Goal: Task Accomplishment & Management: Manage account settings

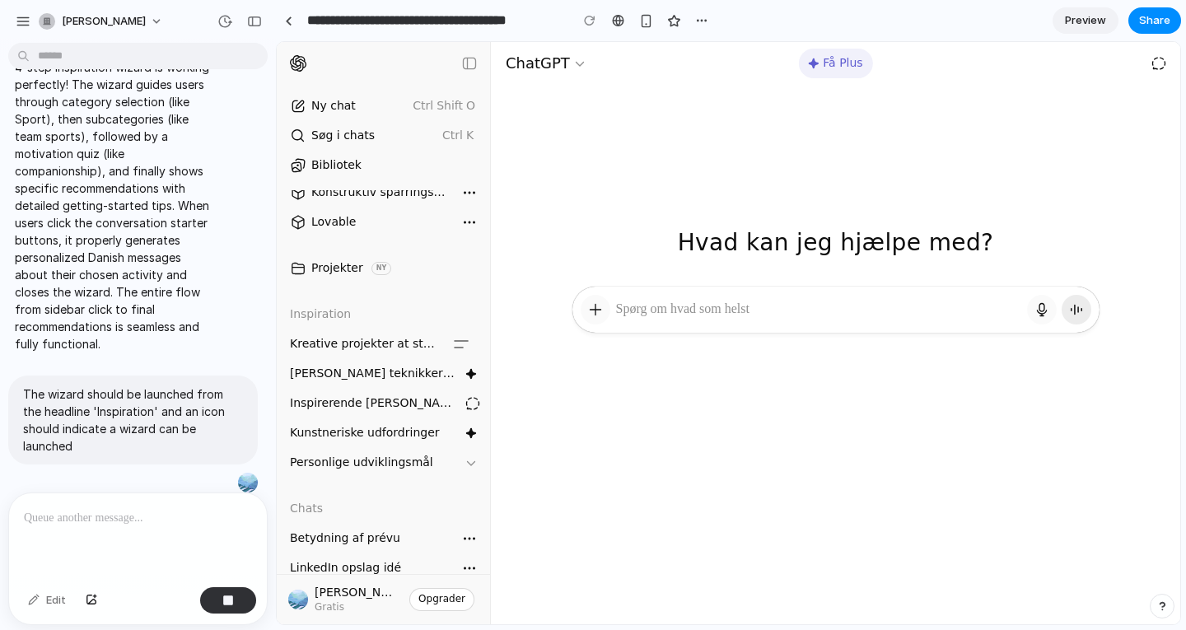
scroll to position [81, 0]
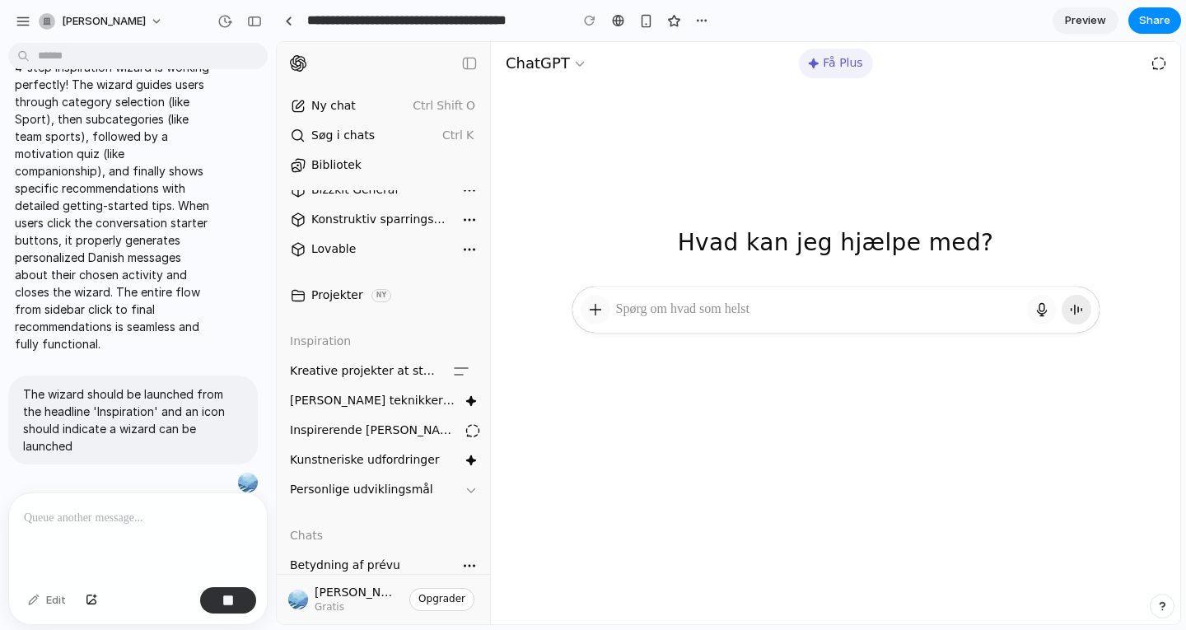
click at [465, 489] on icon "button" at bounding box center [471, 489] width 13 height 13
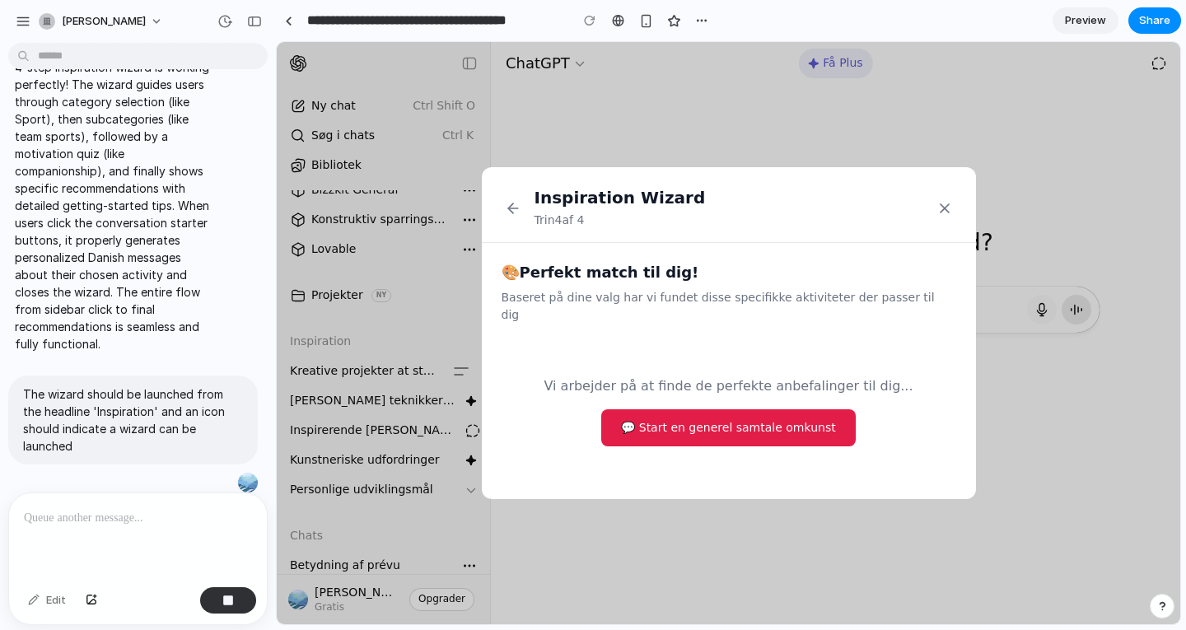
click at [725, 418] on button "💬 Start en generel samtale om kunst" at bounding box center [728, 427] width 254 height 37
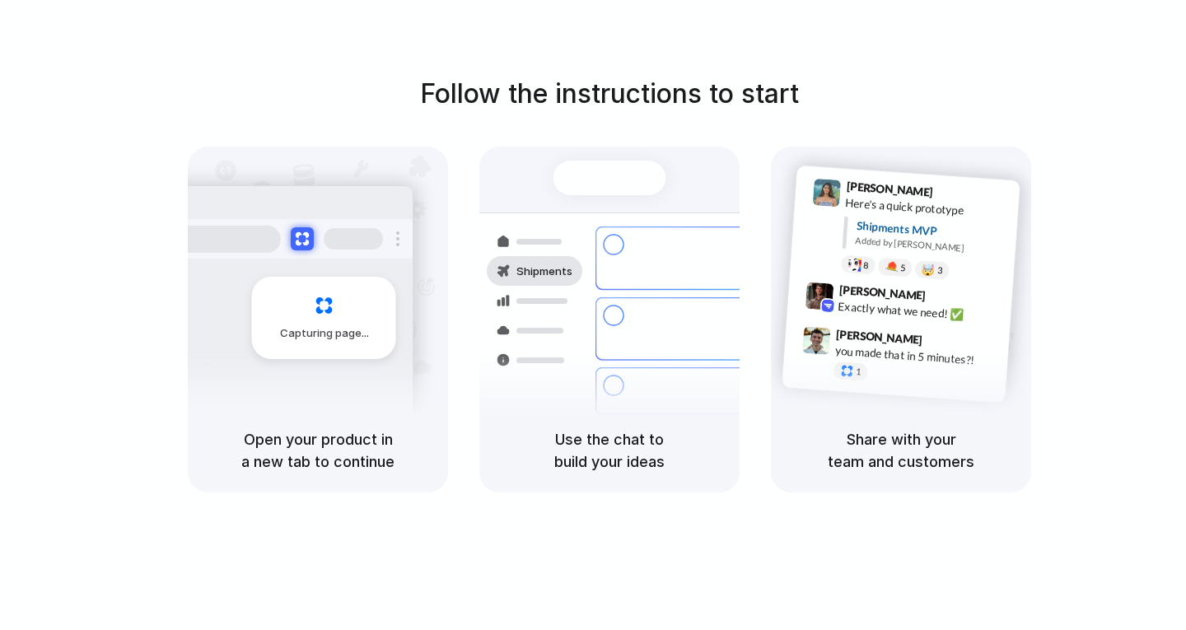
click at [593, 315] on div at bounding box center [593, 315] width 0 height 0
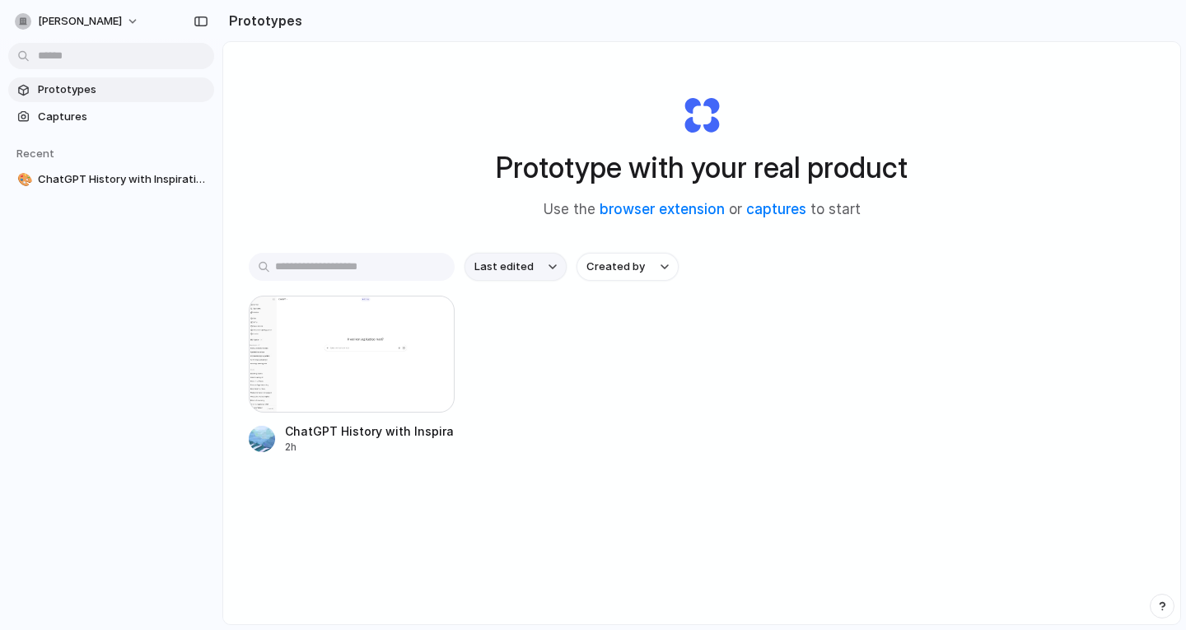
click at [530, 258] on button "Last edited" at bounding box center [516, 267] width 102 height 28
click at [530, 258] on div "Last edited Last created Alphabetical" at bounding box center [593, 315] width 1186 height 630
click at [633, 274] on span "Created by" at bounding box center [615, 267] width 58 height 16
click at [633, 274] on div "All users [PERSON_NAME]" at bounding box center [593, 315] width 1186 height 630
click at [58, 115] on span "Captures" at bounding box center [123, 117] width 170 height 16
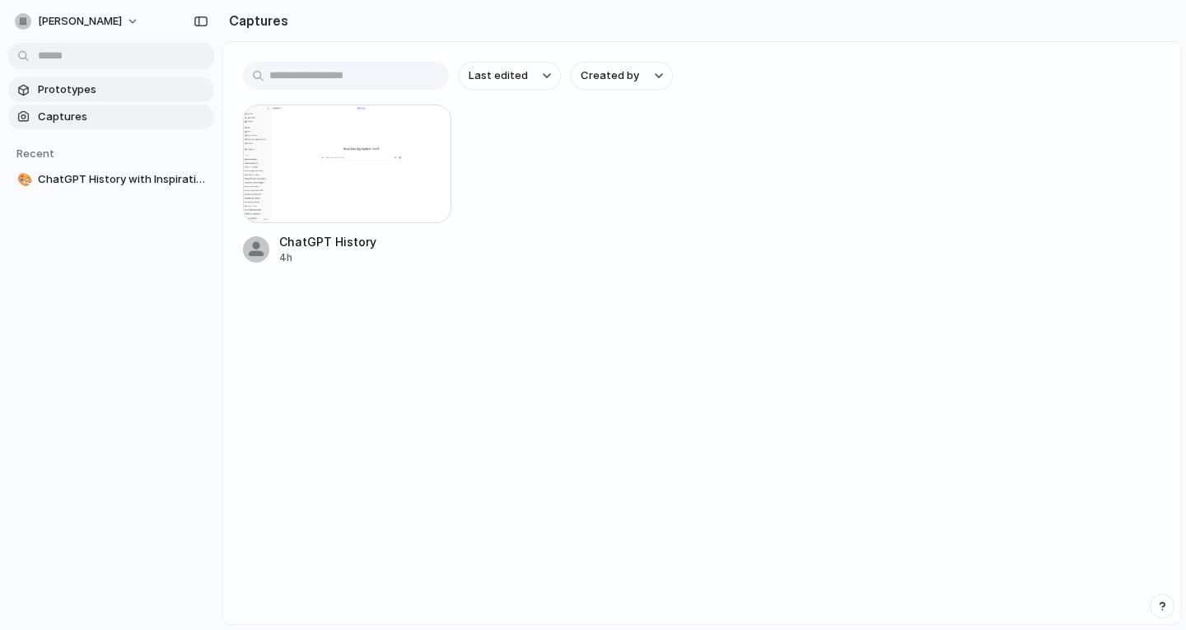
click at [69, 89] on span "Prototypes" at bounding box center [123, 90] width 170 height 16
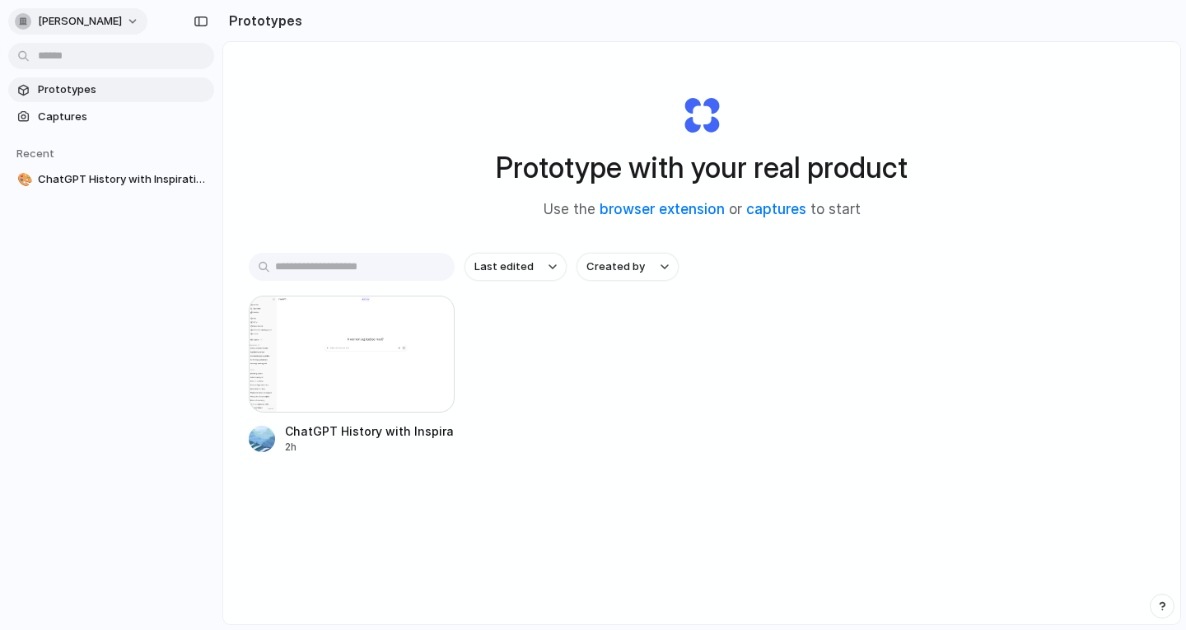
click at [128, 22] on button "[PERSON_NAME]" at bounding box center [77, 21] width 139 height 26
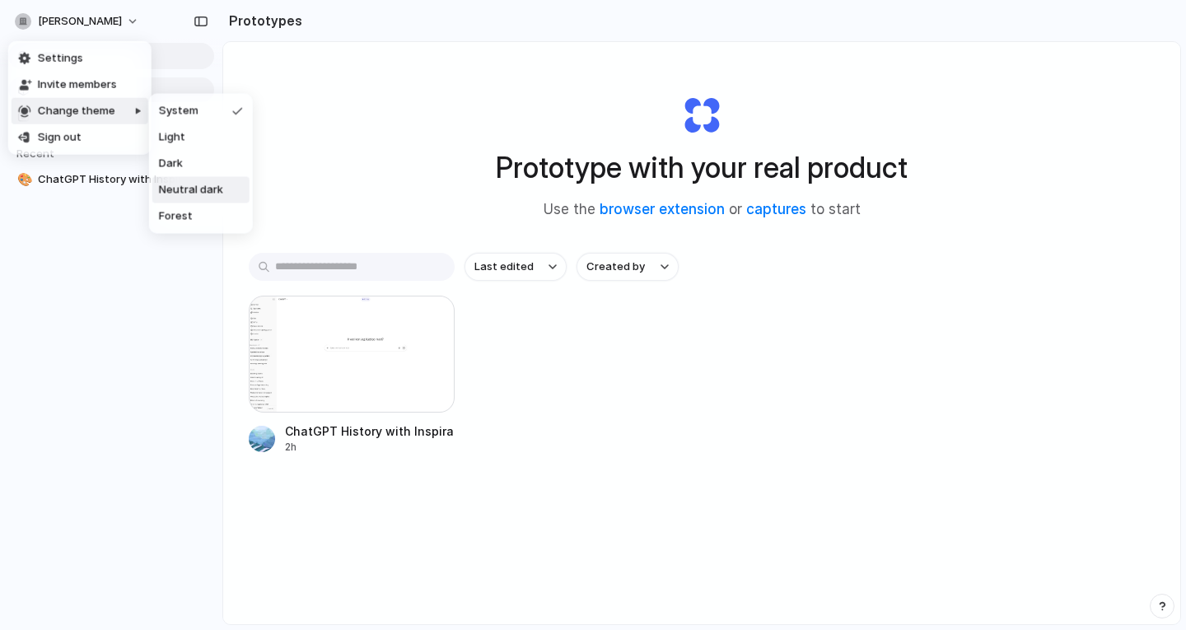
click at [212, 197] on span "Neutral dark" at bounding box center [191, 190] width 64 height 16
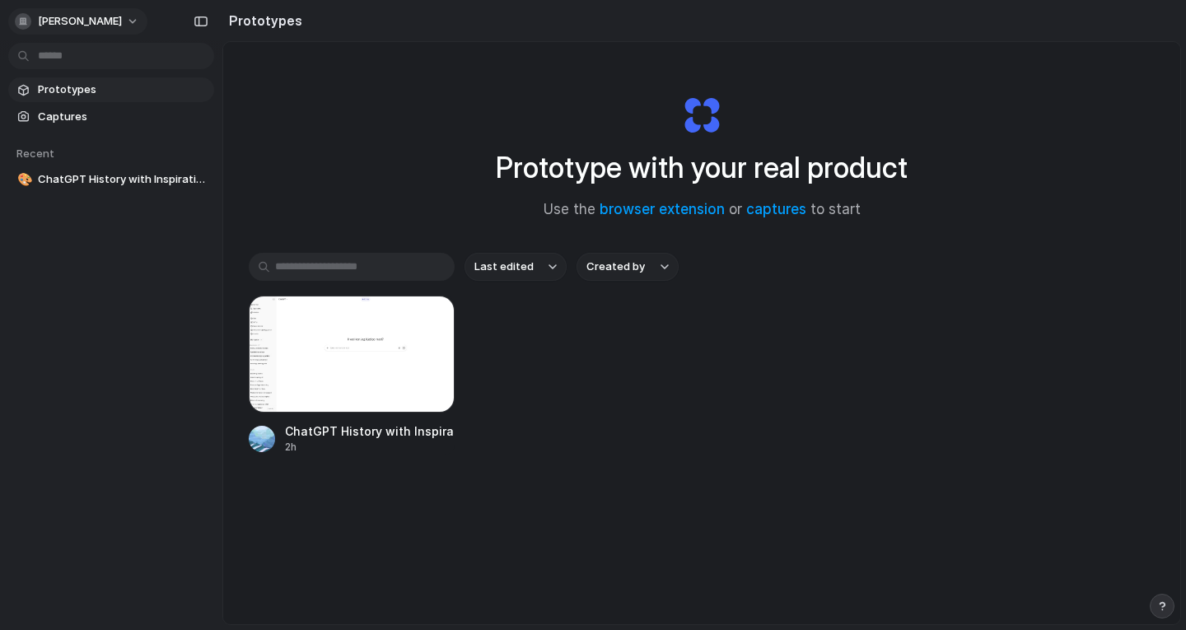
click at [133, 20] on button "[PERSON_NAME]" at bounding box center [77, 21] width 139 height 26
click at [101, 65] on li "Settings" at bounding box center [80, 58] width 137 height 26
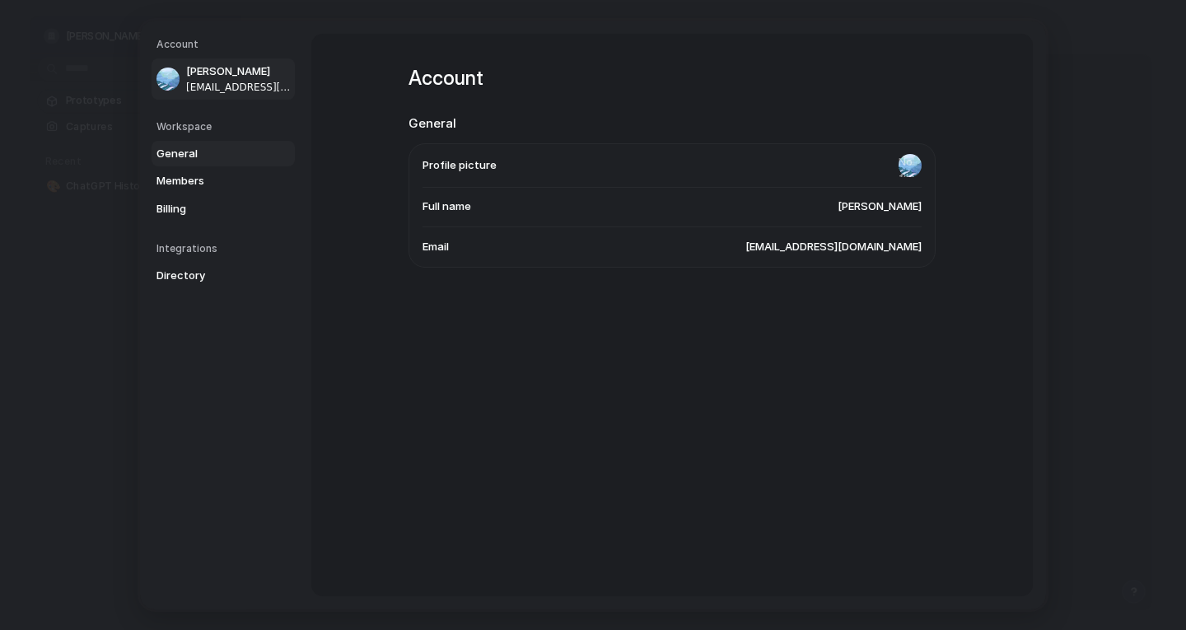
click at [235, 154] on span "General" at bounding box center [208, 154] width 105 height 16
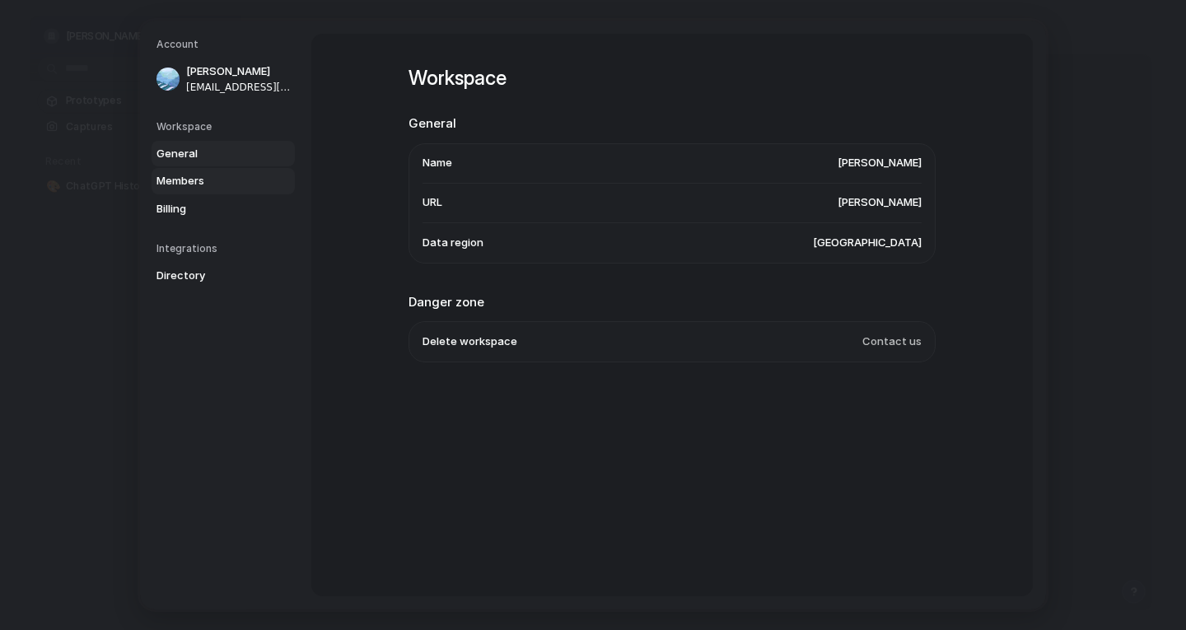
click at [211, 188] on span "Members" at bounding box center [208, 181] width 105 height 16
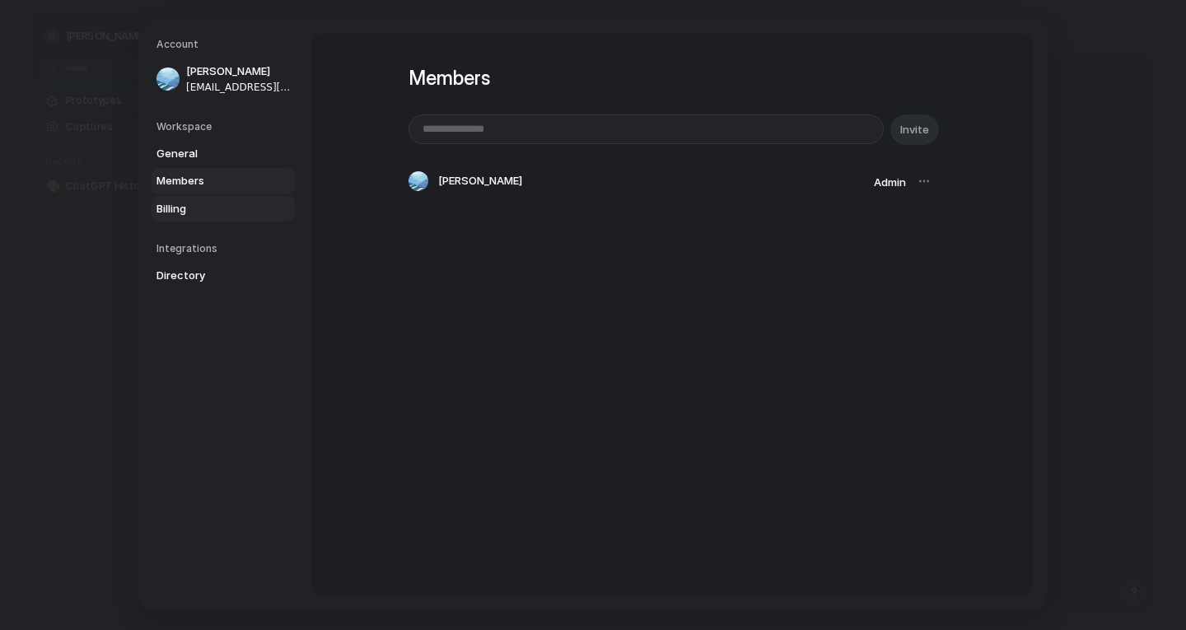
click at [203, 203] on span "Billing" at bounding box center [208, 209] width 105 height 16
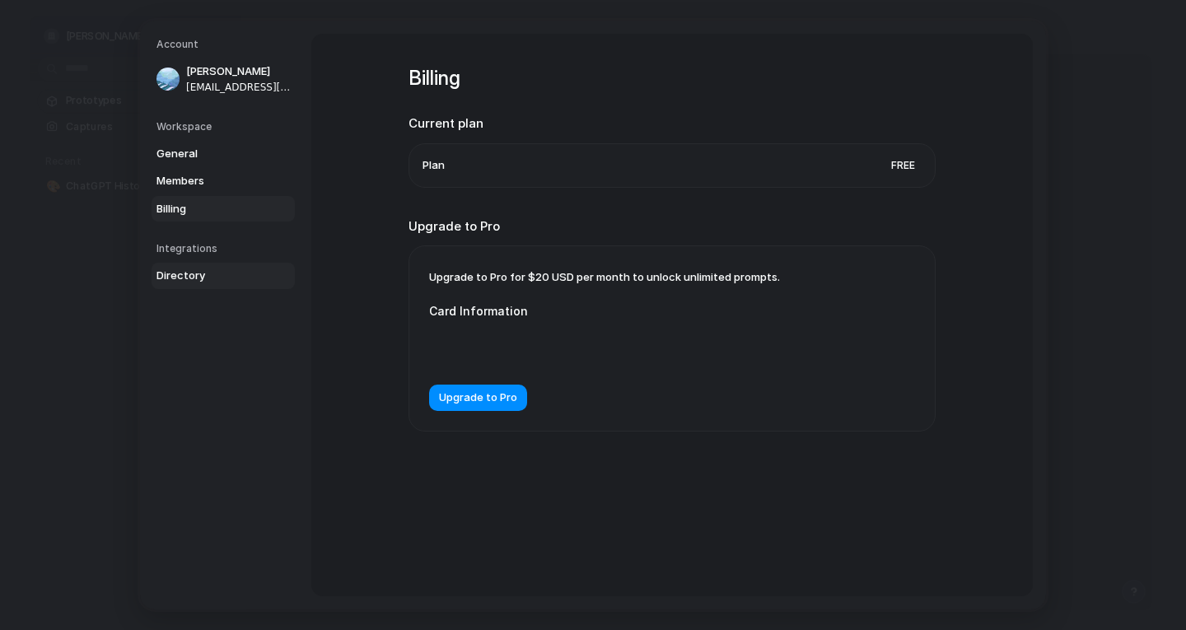
click at [200, 274] on span "Directory" at bounding box center [208, 276] width 105 height 16
